Goal: Find specific page/section: Find specific page/section

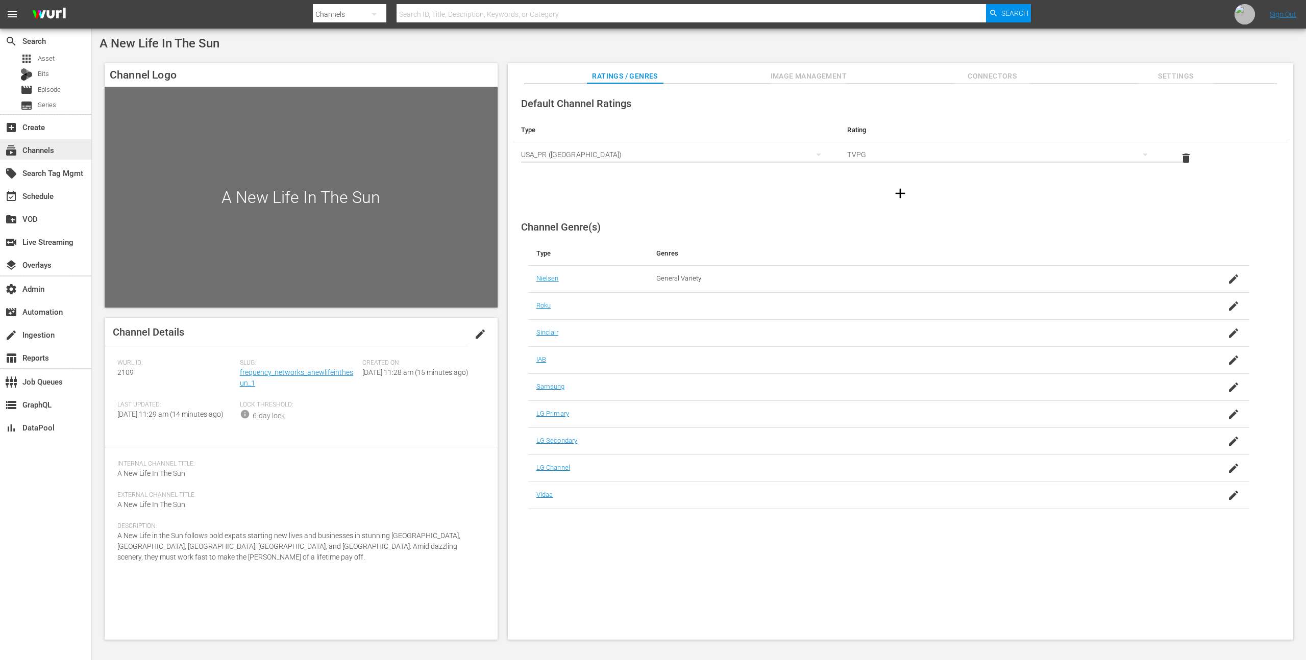
click at [61, 139] on div "subscriptions Channels" at bounding box center [45, 149] width 91 height 20
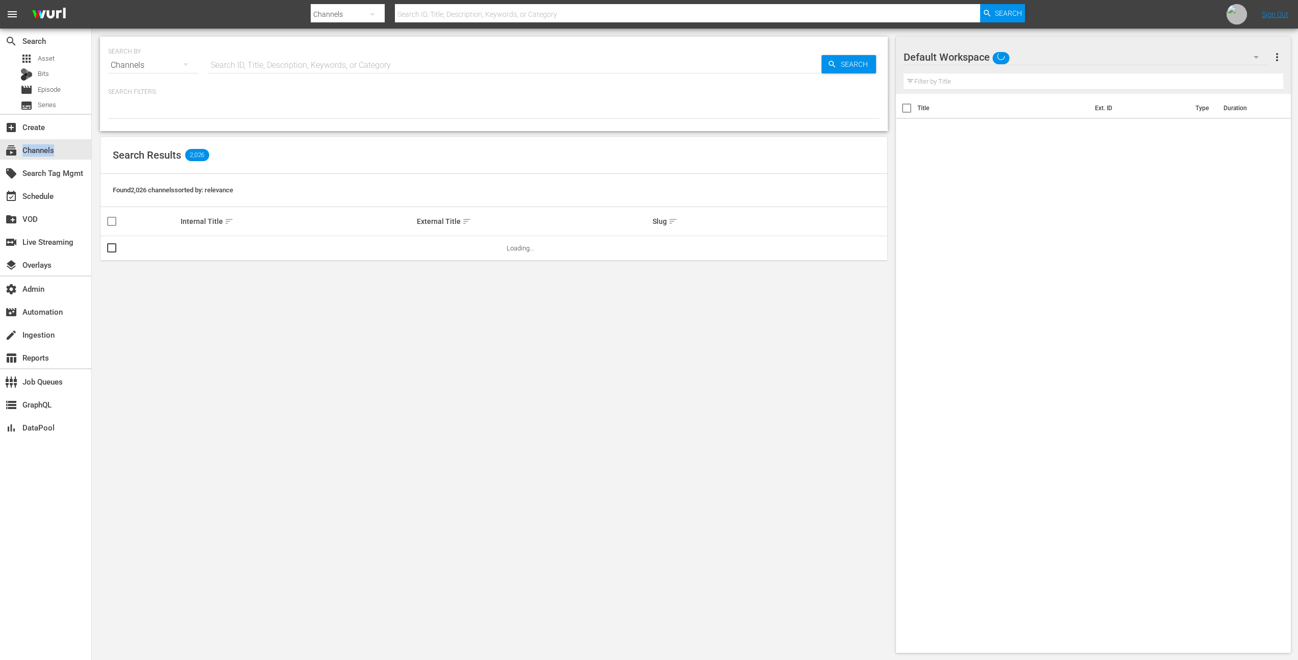
click at [61, 139] on div "subscriptions Channels" at bounding box center [45, 149] width 91 height 20
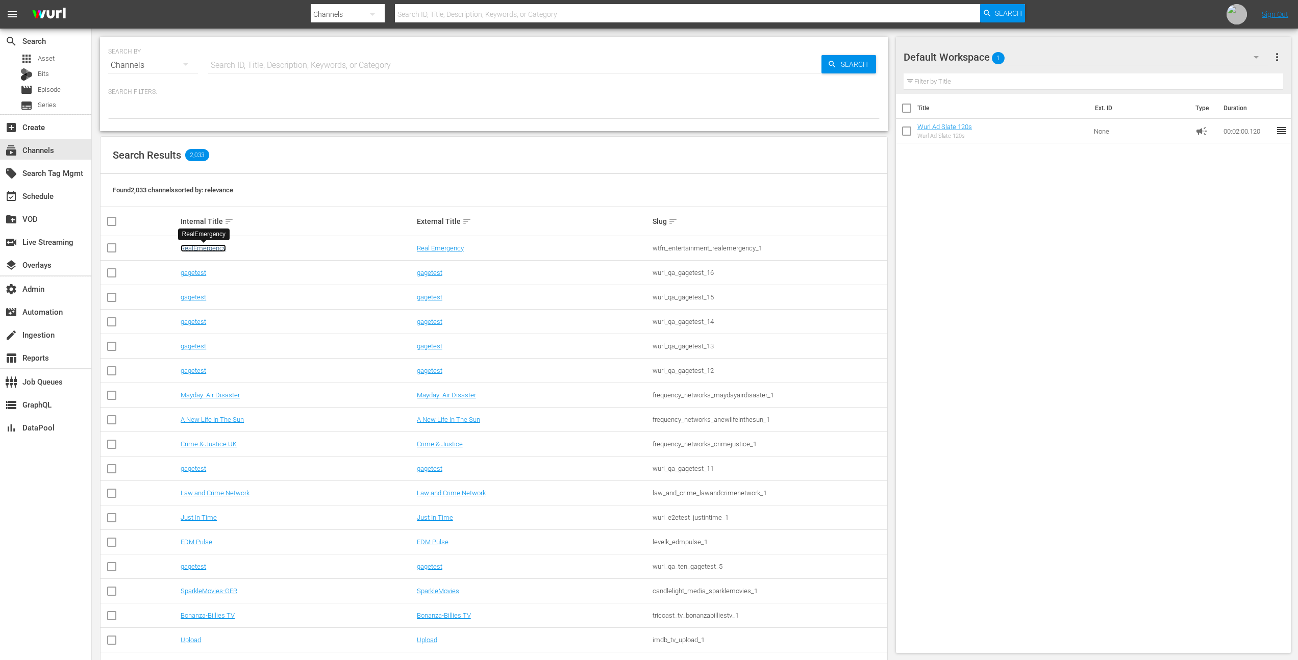
click at [218, 249] on link "RealEmergency" at bounding box center [203, 248] width 45 height 8
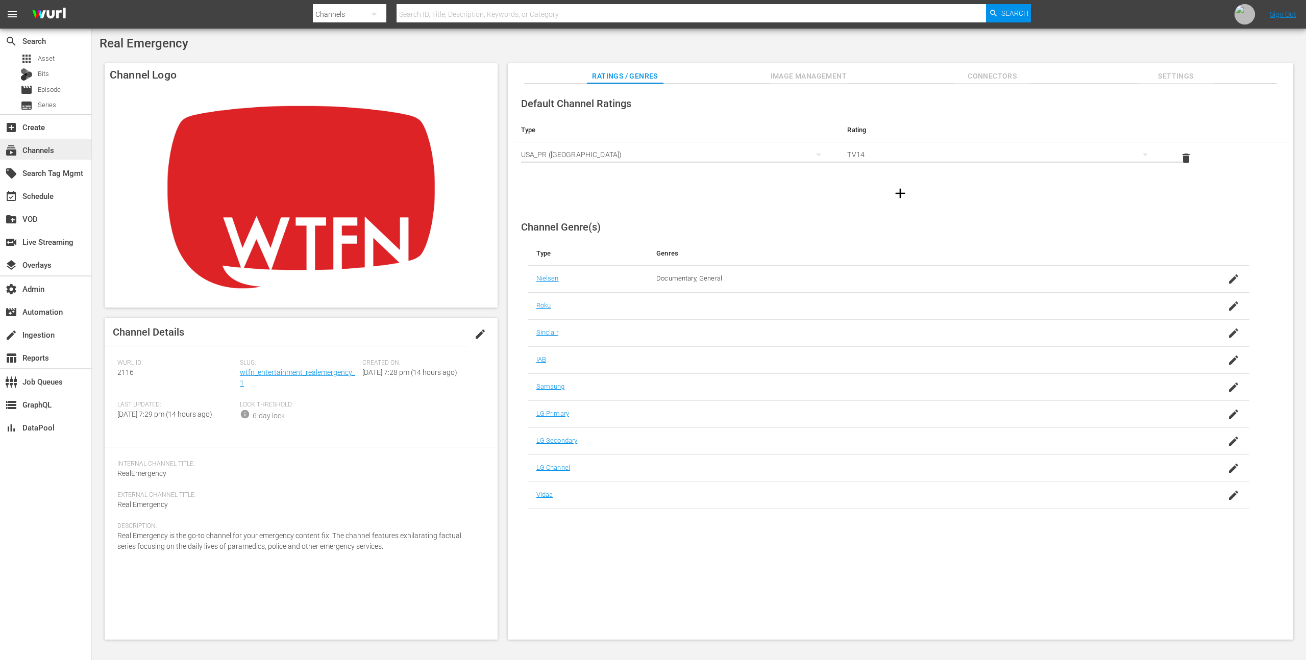
click at [55, 140] on div "subscriptions Channels" at bounding box center [45, 149] width 91 height 20
